Goal: Check status: Check status

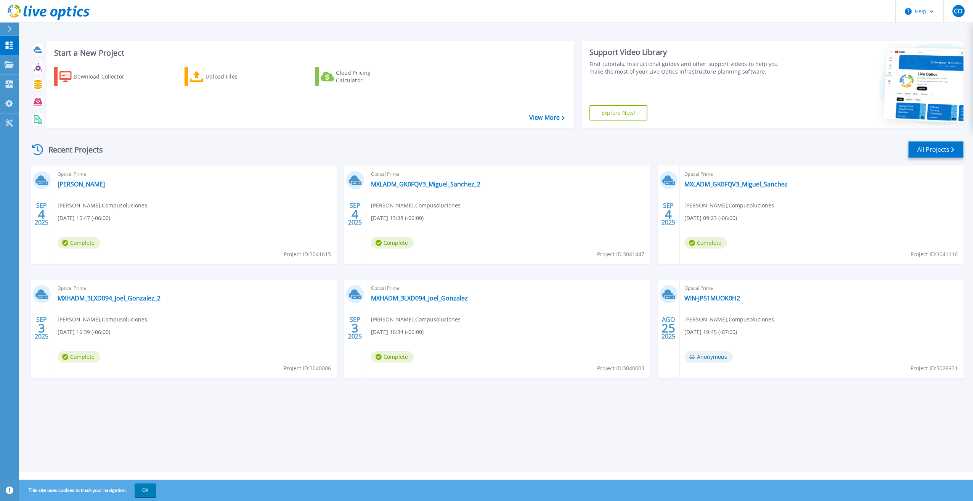
click at [911, 146] on link "All Projects" at bounding box center [935, 149] width 55 height 17
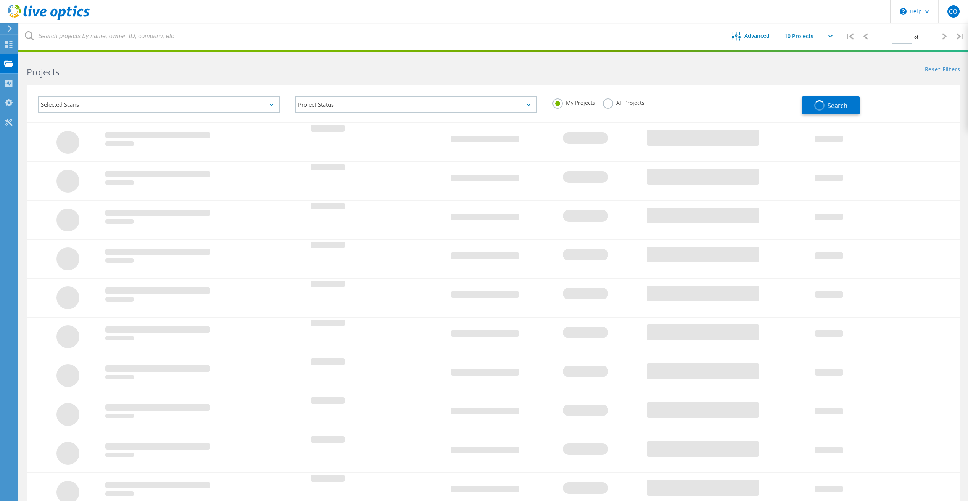
type input "1"
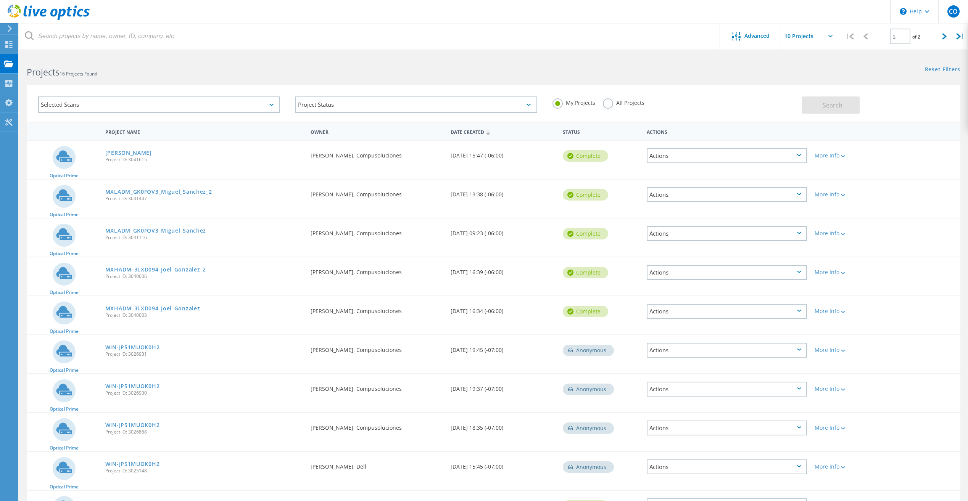
click at [698, 231] on div "Actions" at bounding box center [726, 233] width 160 height 15
click at [23, 315] on div "Project Name Owner Date Created Status Actions Optical Prime Joel Prueba Projec…" at bounding box center [493, 329] width 949 height 414
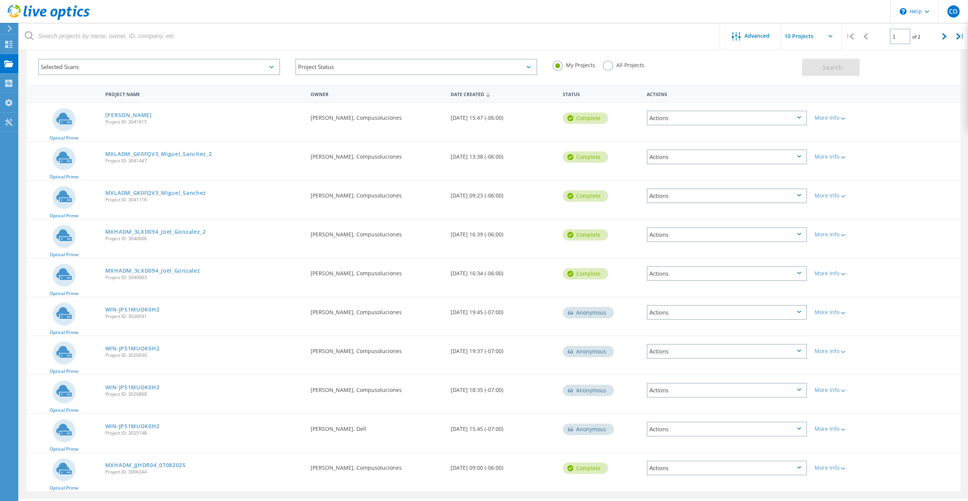
scroll to position [58, 0]
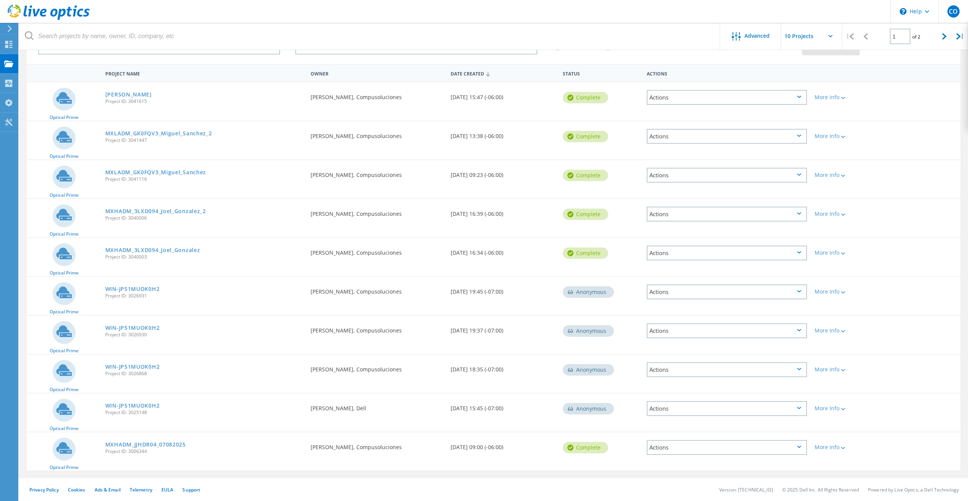
click at [672, 406] on div "Actions" at bounding box center [726, 408] width 160 height 15
click at [139, 403] on link "WIN-JP51MUOK0H2" at bounding box center [132, 405] width 55 height 5
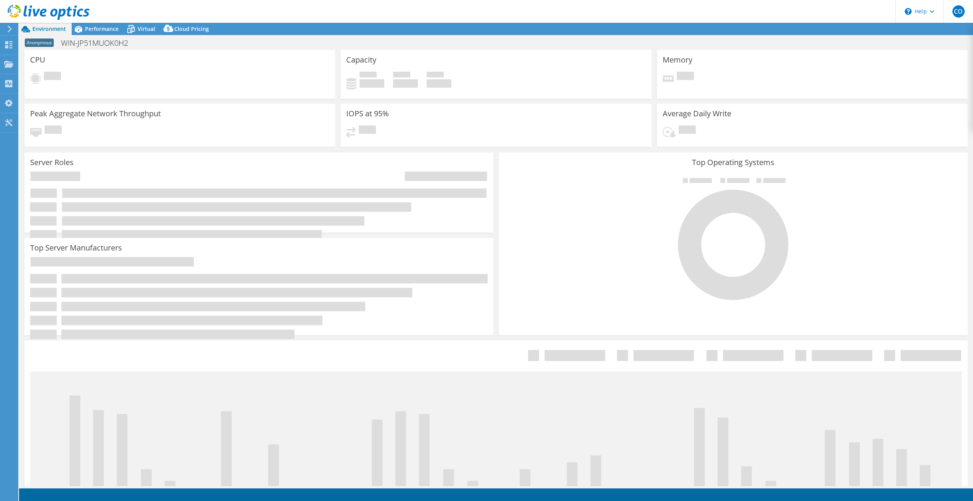
select select "USD"
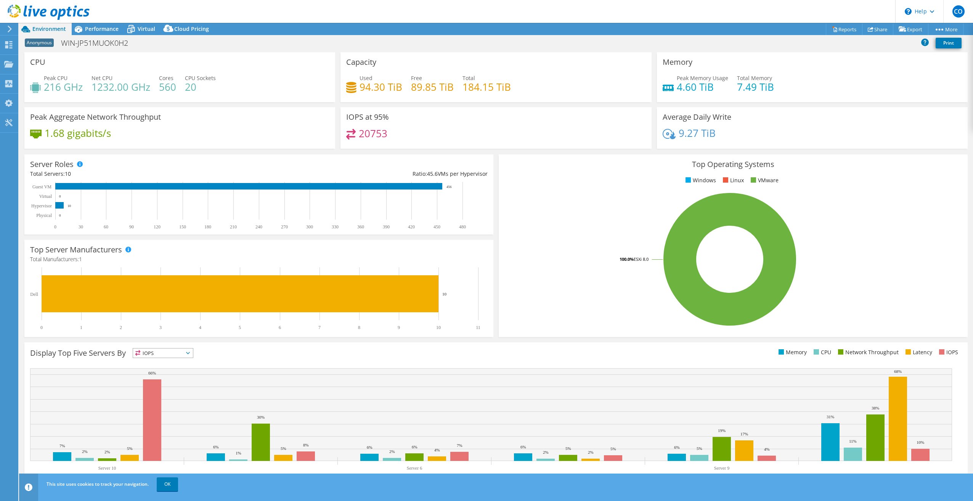
click at [533, 43] on div "Anonymous WIN-JP51MUOK0H2 Print" at bounding box center [496, 43] width 954 height 14
drag, startPoint x: 674, startPoint y: 86, endPoint x: 706, endPoint y: 88, distance: 31.7
click at [706, 88] on h4 "4.60 TiB" at bounding box center [702, 87] width 51 height 8
click at [541, 27] on div "Project Actions Project Actions Reports Share Export vSAN ReadyNode Sizer" at bounding box center [496, 29] width 954 height 12
